Goal: Task Accomplishment & Management: Manage account settings

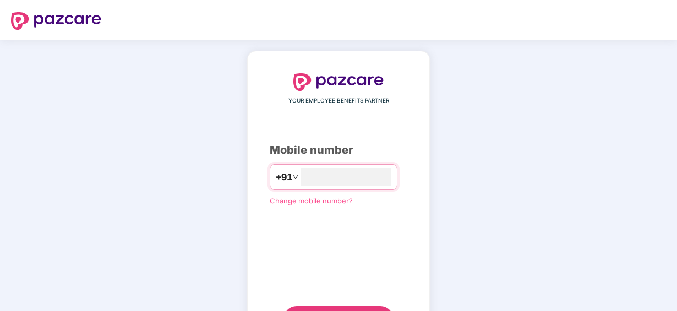
type input "**********"
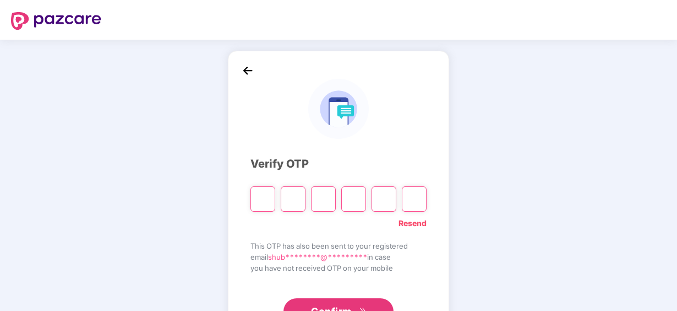
paste input "*"
type input "*"
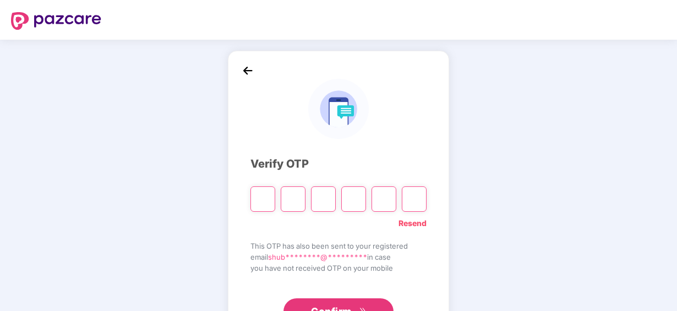
type input "*"
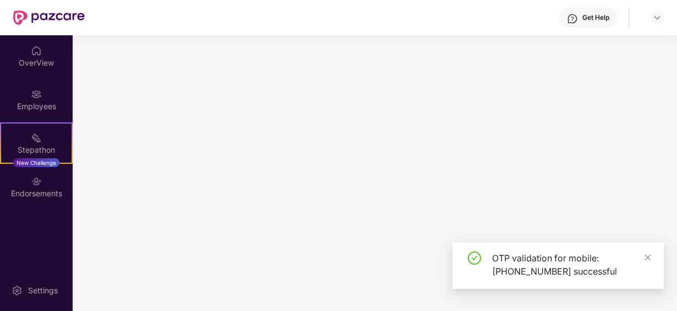
click at [329, 301] on main at bounding box center [375, 172] width 605 height 275
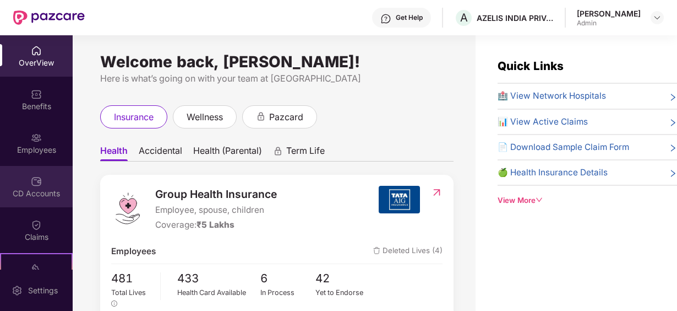
click at [36, 188] on div "CD Accounts" at bounding box center [36, 193] width 73 height 11
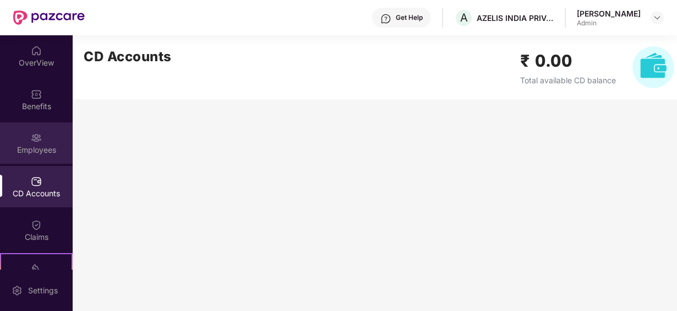
click at [42, 145] on div "Employees" at bounding box center [36, 149] width 73 height 11
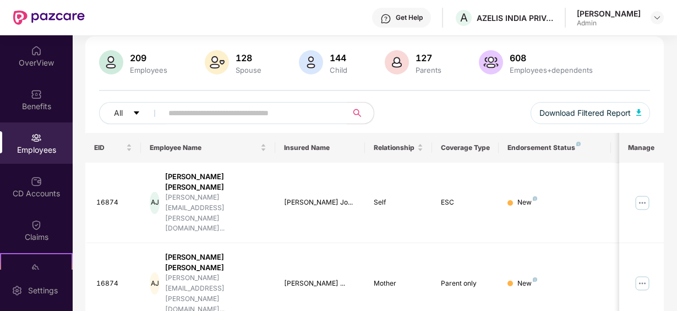
scroll to position [52, 0]
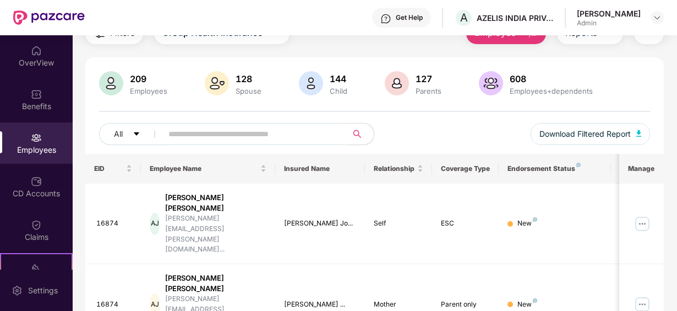
click at [209, 134] on input "text" at bounding box center [250, 134] width 164 height 17
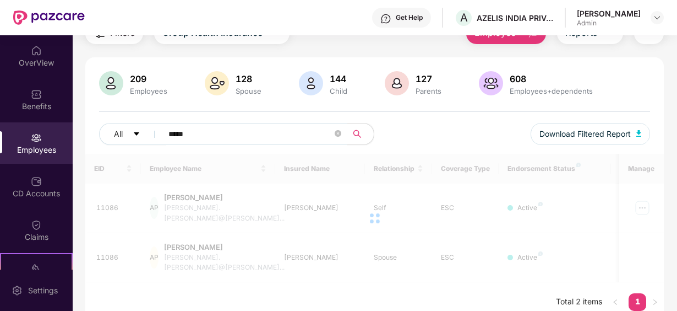
scroll to position [43, 0]
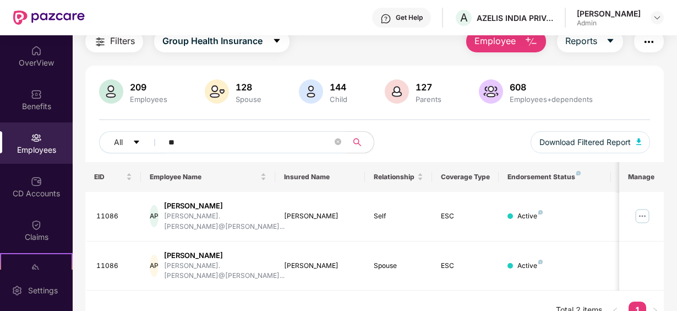
type input "*"
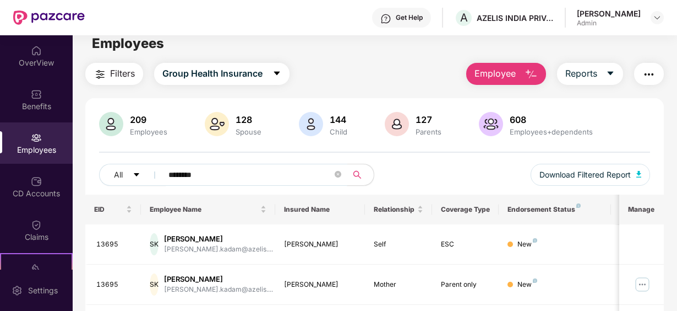
scroll to position [0, 0]
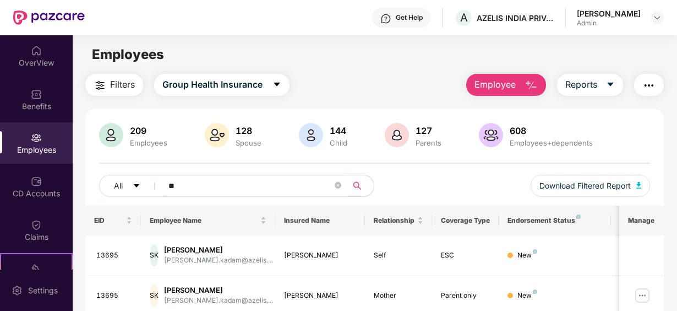
type input "*"
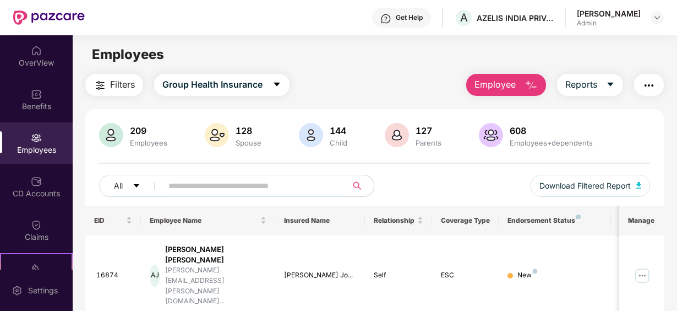
type input "*"
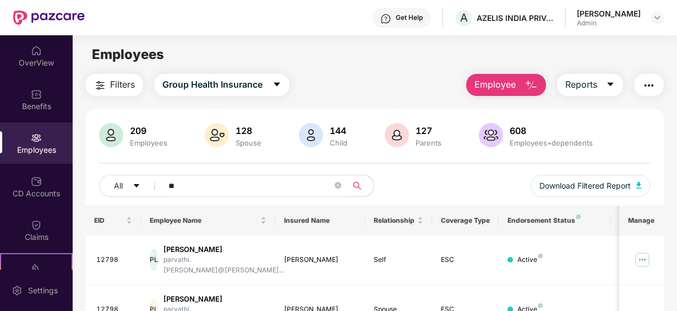
type input "*"
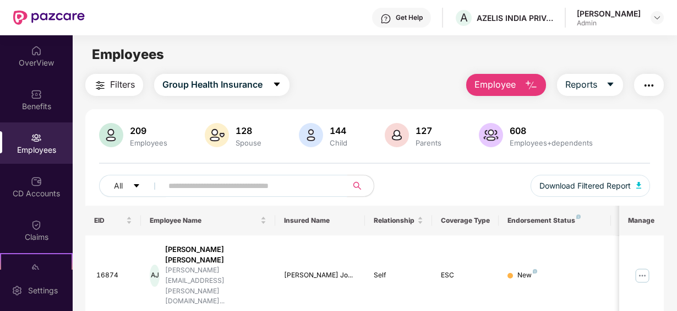
click at [266, 188] on input "text" at bounding box center [250, 185] width 164 height 17
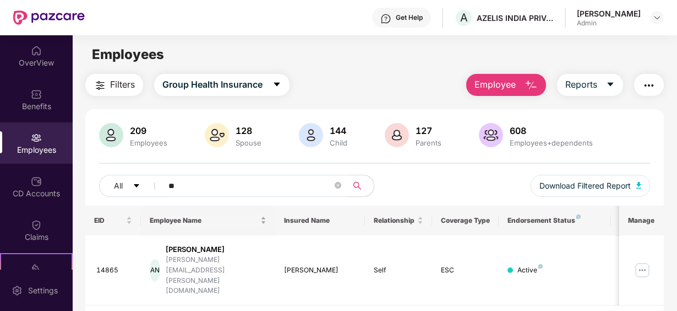
type input "*"
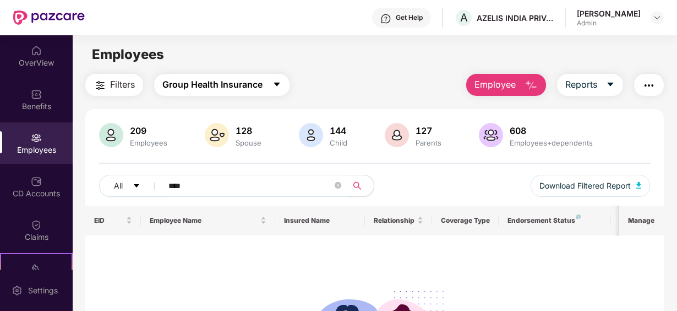
click at [280, 81] on icon "caret-down" at bounding box center [277, 84] width 9 height 9
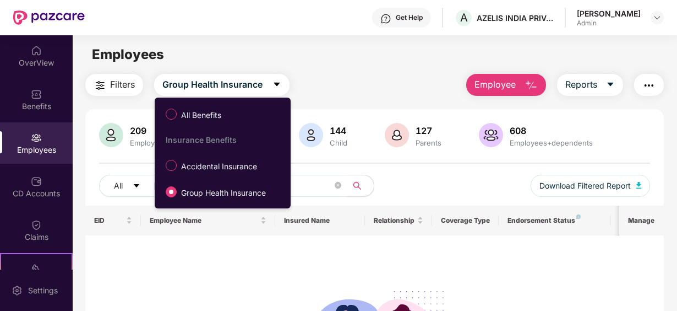
click at [202, 110] on span "All Benefits" at bounding box center [201, 115] width 49 height 12
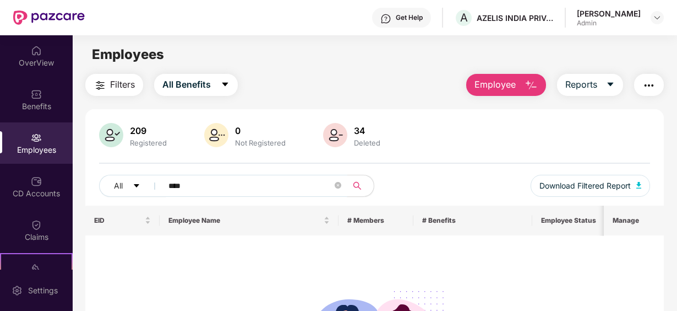
click at [189, 180] on input "****" at bounding box center [250, 185] width 164 height 17
type input "*"
click at [205, 186] on div "Click to sort ascending" at bounding box center [248, 195] width 91 height 19
click at [26, 142] on div "Employees" at bounding box center [36, 142] width 73 height 41
click at [226, 81] on icon "caret-down" at bounding box center [225, 84] width 9 height 9
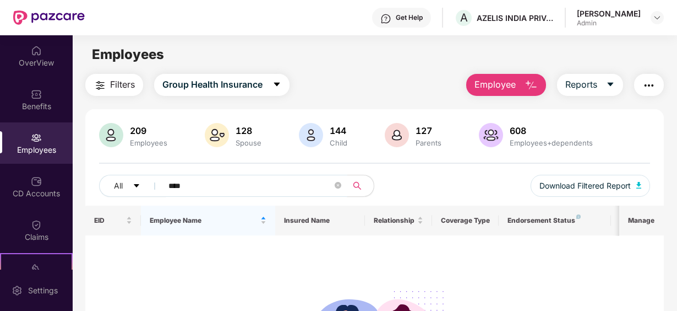
click at [207, 184] on input "****" at bounding box center [250, 185] width 164 height 17
type input "*"
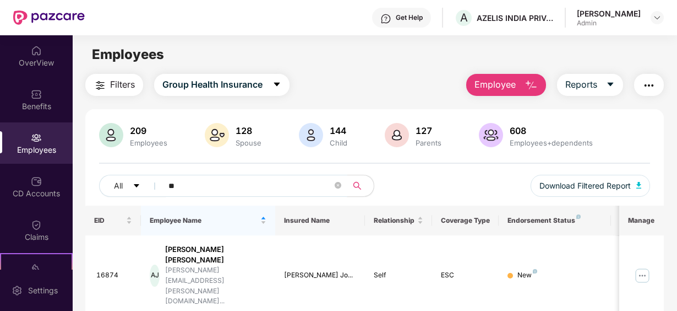
type input "*"
click at [40, 140] on div "Employees" at bounding box center [36, 142] width 73 height 41
click at [192, 185] on input "text" at bounding box center [250, 185] width 164 height 17
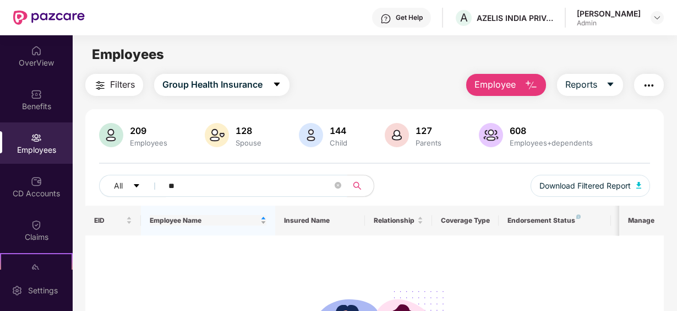
type input "*"
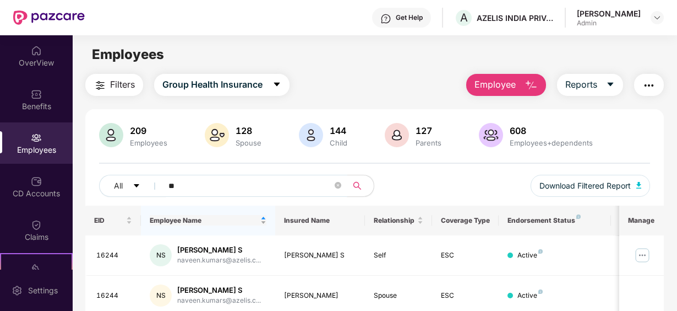
type input "*"
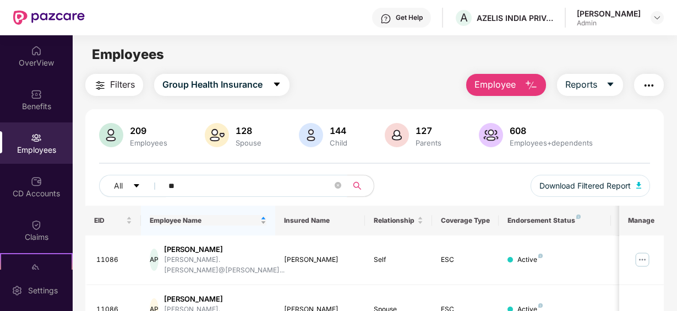
type input "*"
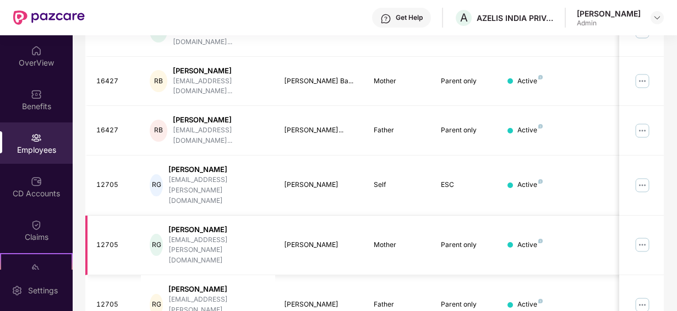
scroll to position [214, 0]
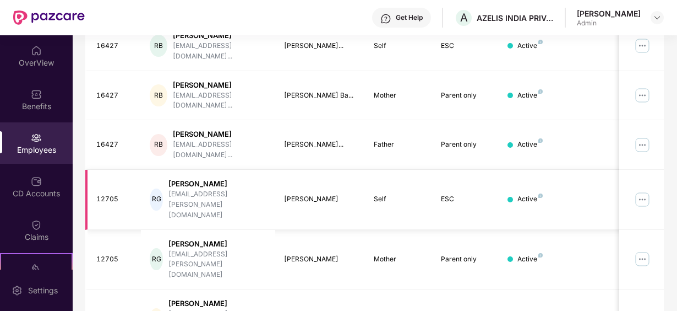
type input "*****"
click at [646, 191] on img at bounding box center [643, 200] width 18 height 18
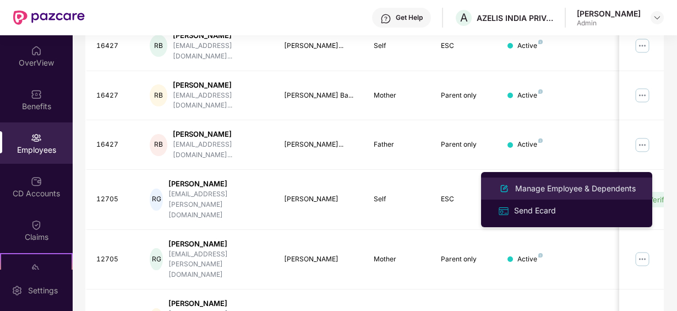
click at [541, 193] on div "Manage Employee & Dependents" at bounding box center [575, 188] width 125 height 12
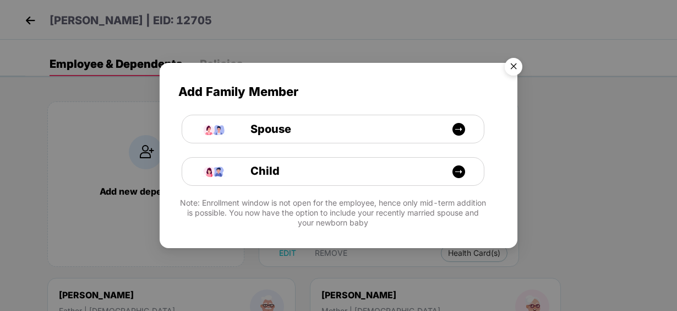
click at [518, 63] on img "Close" at bounding box center [513, 68] width 31 height 31
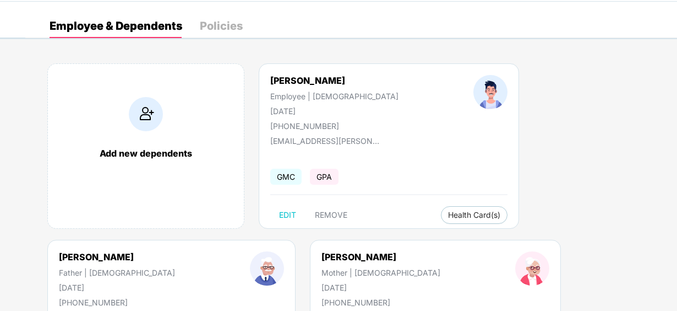
scroll to position [0, 0]
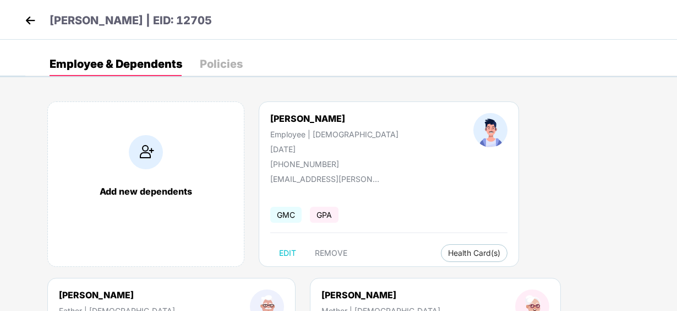
click at [28, 21] on img at bounding box center [30, 20] width 17 height 17
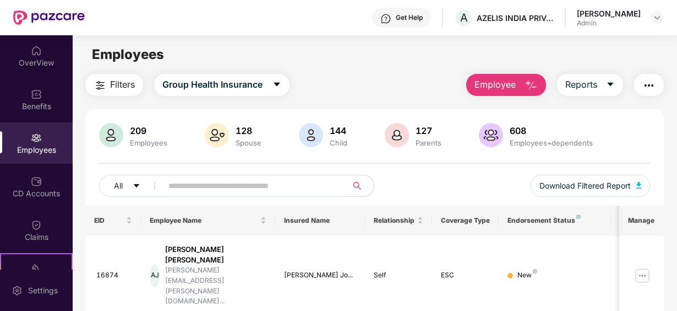
click at [538, 84] on img "button" at bounding box center [531, 85] width 13 height 13
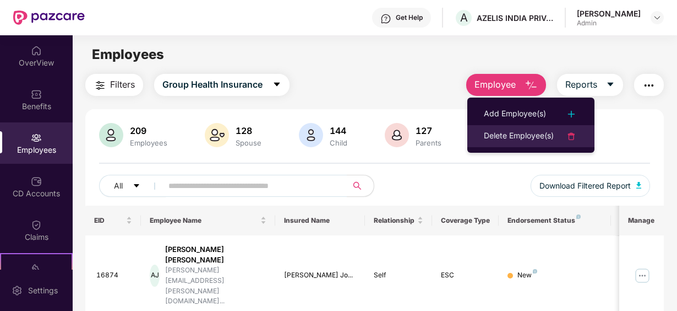
click at [514, 132] on div "Delete Employee(s)" at bounding box center [519, 135] width 70 height 13
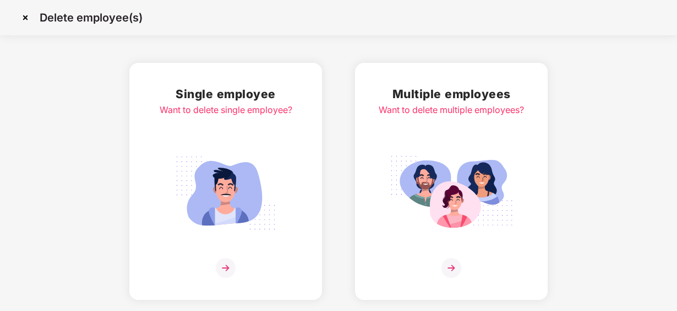
click at [25, 17] on img at bounding box center [26, 18] width 18 height 18
